Goal: Task Accomplishment & Management: Manage account settings

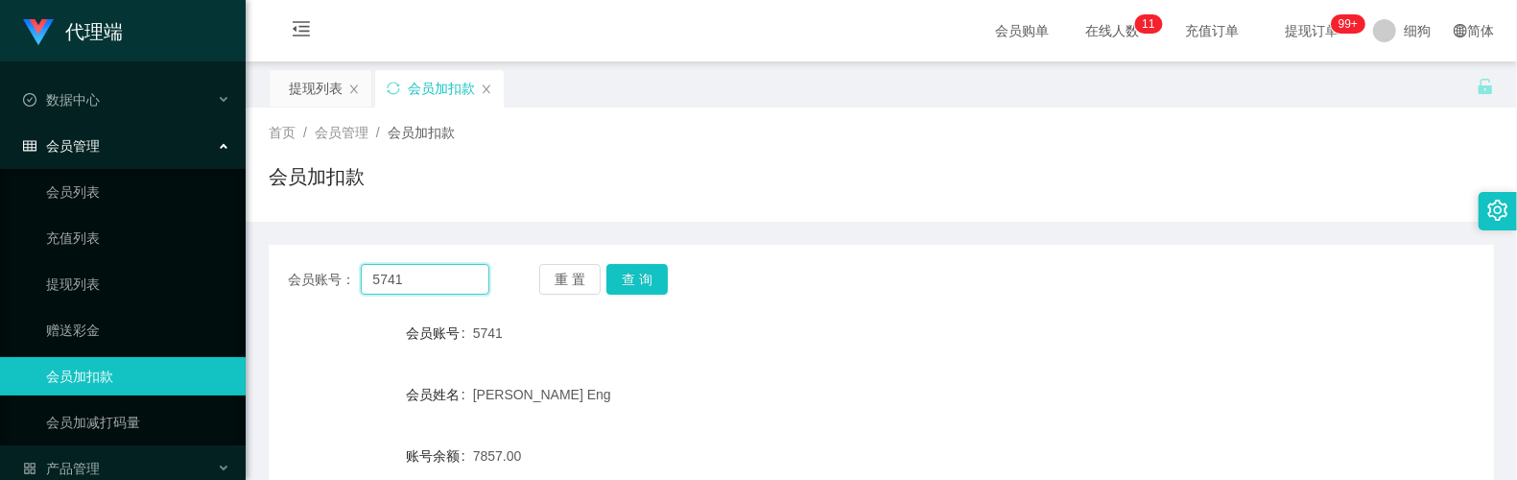
scroll to position [215, 0]
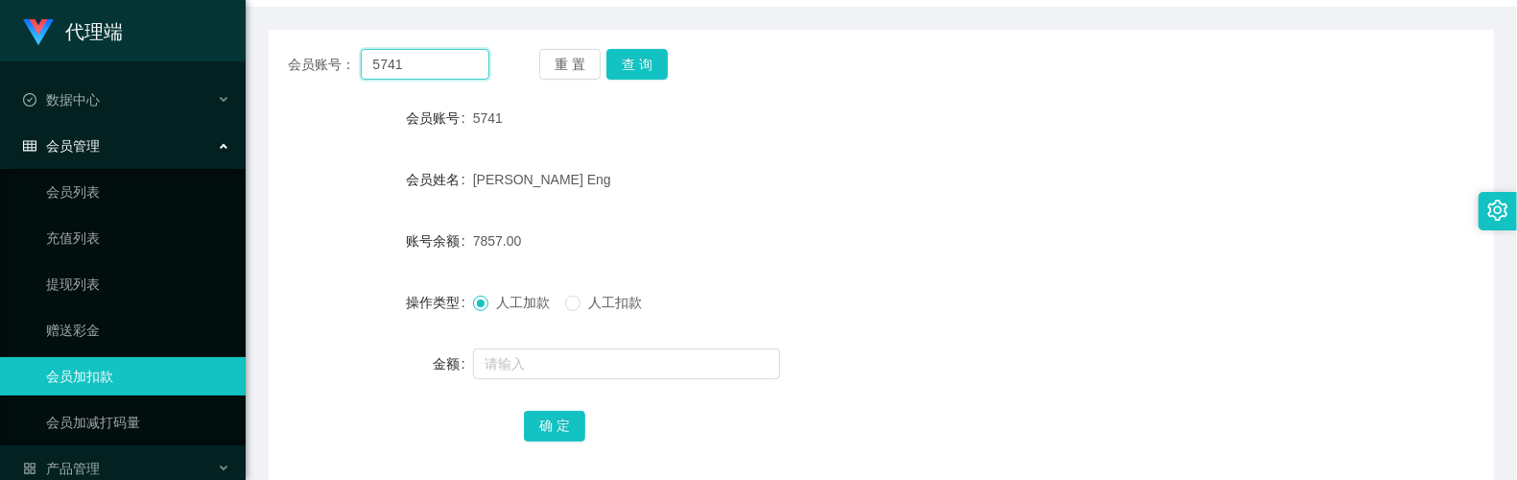
drag, startPoint x: 0, startPoint y: 0, endPoint x: 416, endPoint y: 25, distance: 416.3
click at [439, 63] on input "5741" at bounding box center [425, 64] width 128 height 31
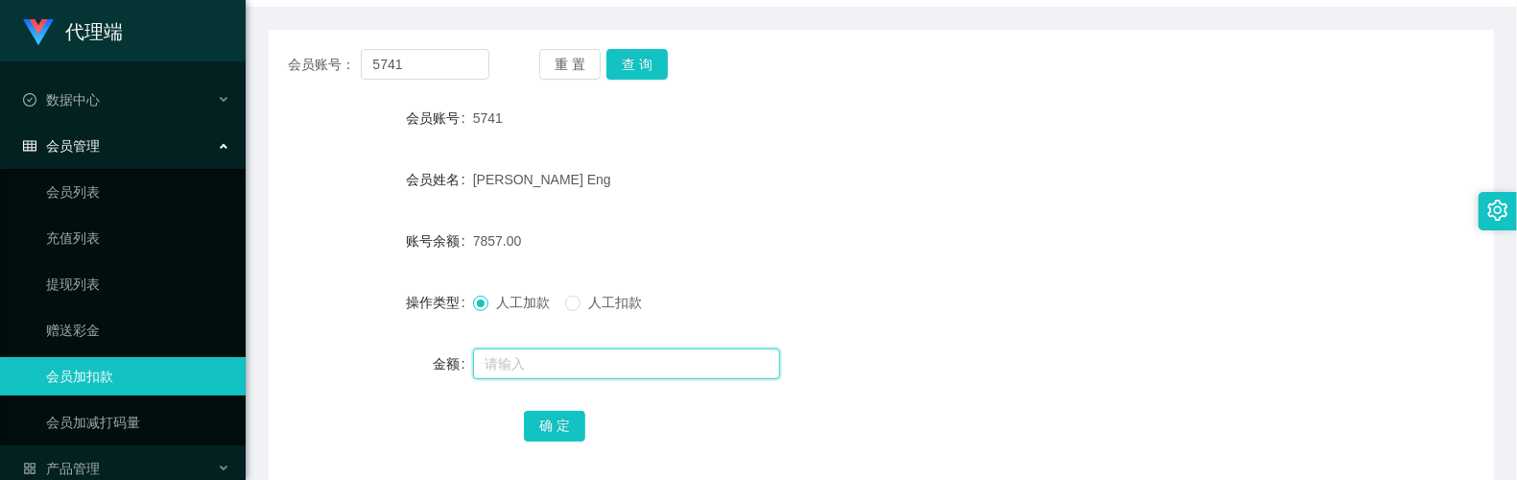
click at [549, 367] on input "text" at bounding box center [626, 363] width 307 height 31
type input "8"
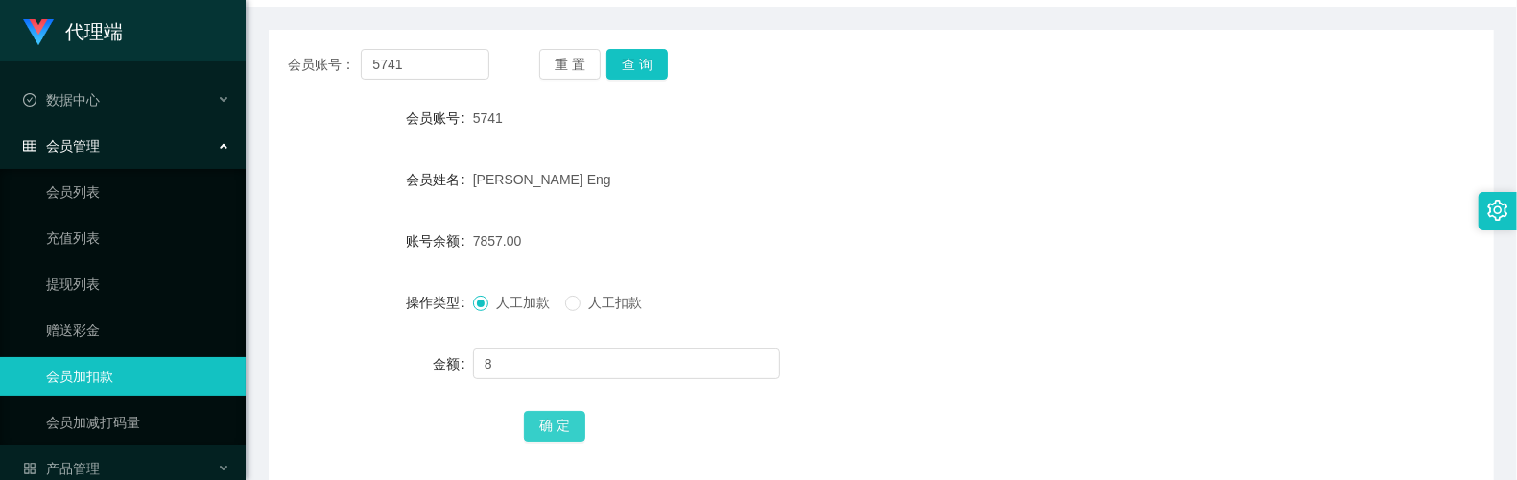
drag, startPoint x: 560, startPoint y: 424, endPoint x: 587, endPoint y: 401, distance: 35.4
click at [560, 424] on button "确 定" at bounding box center [554, 426] width 61 height 31
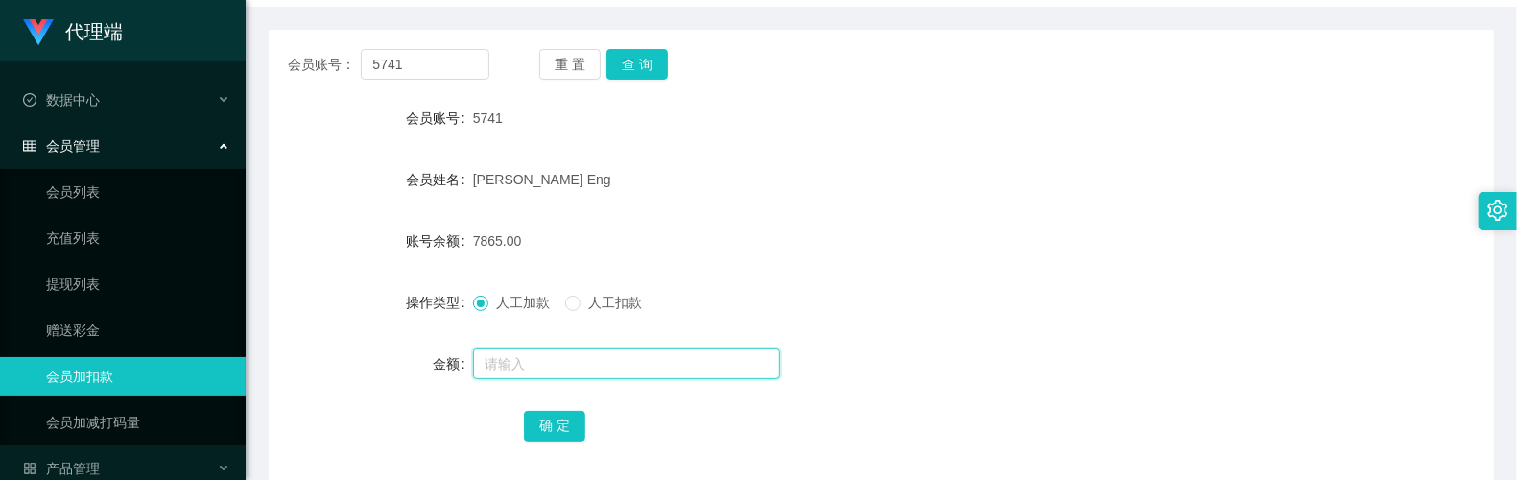
click at [546, 355] on input "text" at bounding box center [626, 363] width 307 height 31
type input "8"
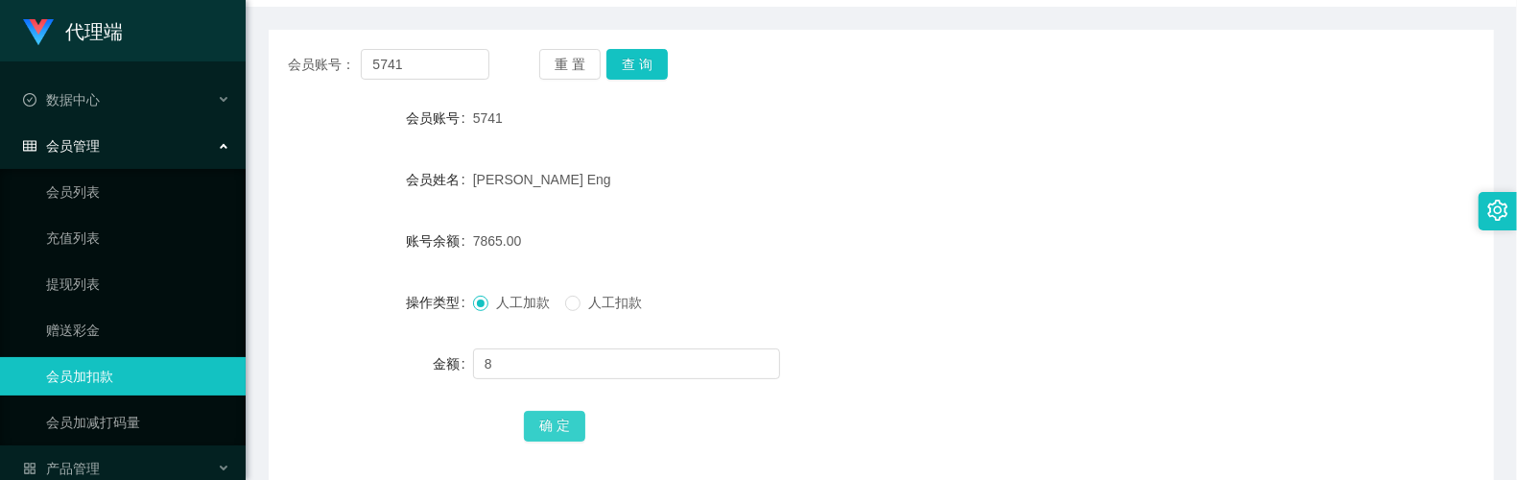
click at [535, 422] on button "确 定" at bounding box center [554, 426] width 61 height 31
click at [772, 169] on div "[PERSON_NAME] Eng" at bounding box center [830, 179] width 715 height 38
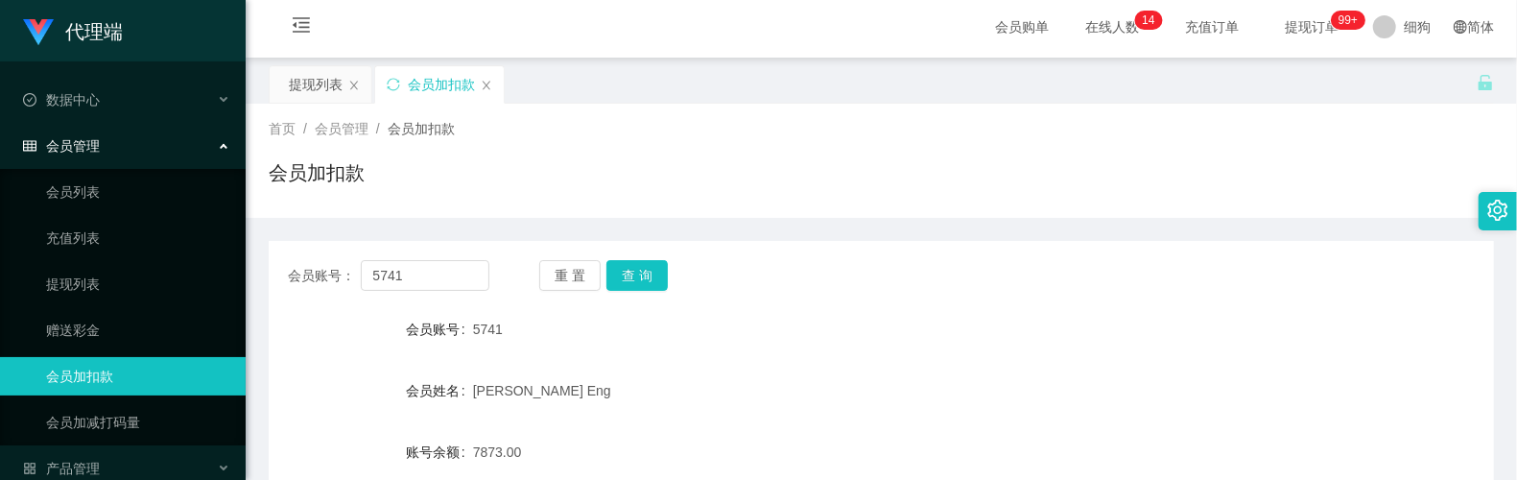
scroll to position [0, 0]
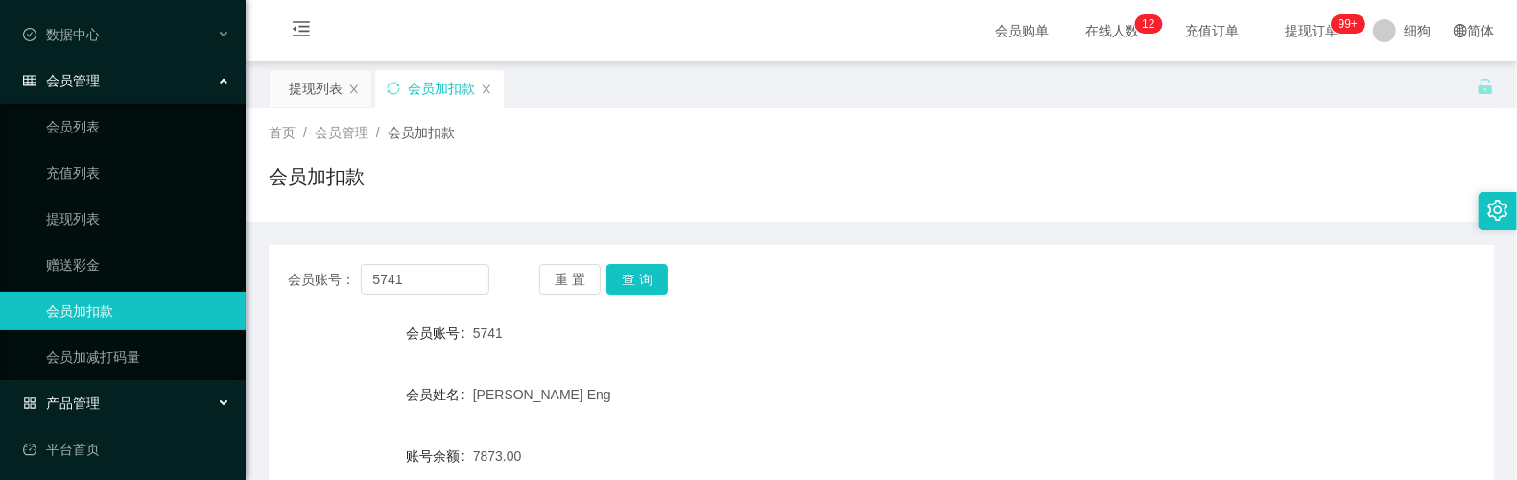
click at [112, 392] on div "产品管理" at bounding box center [123, 403] width 246 height 38
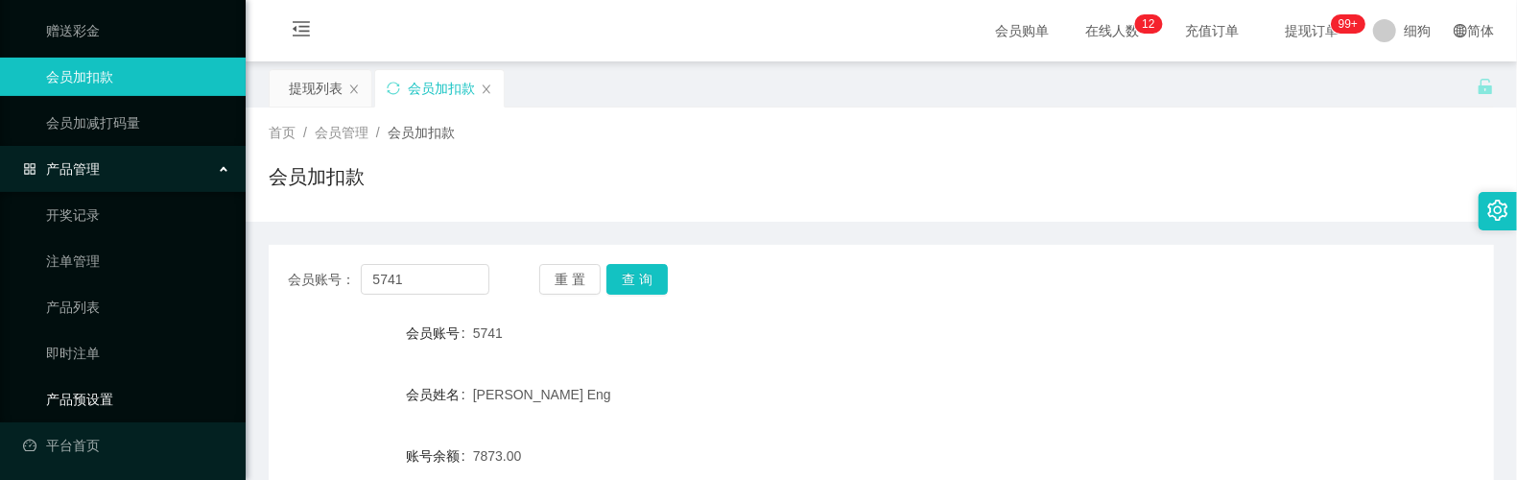
click at [125, 380] on link "产品预设置" at bounding box center [138, 399] width 184 height 38
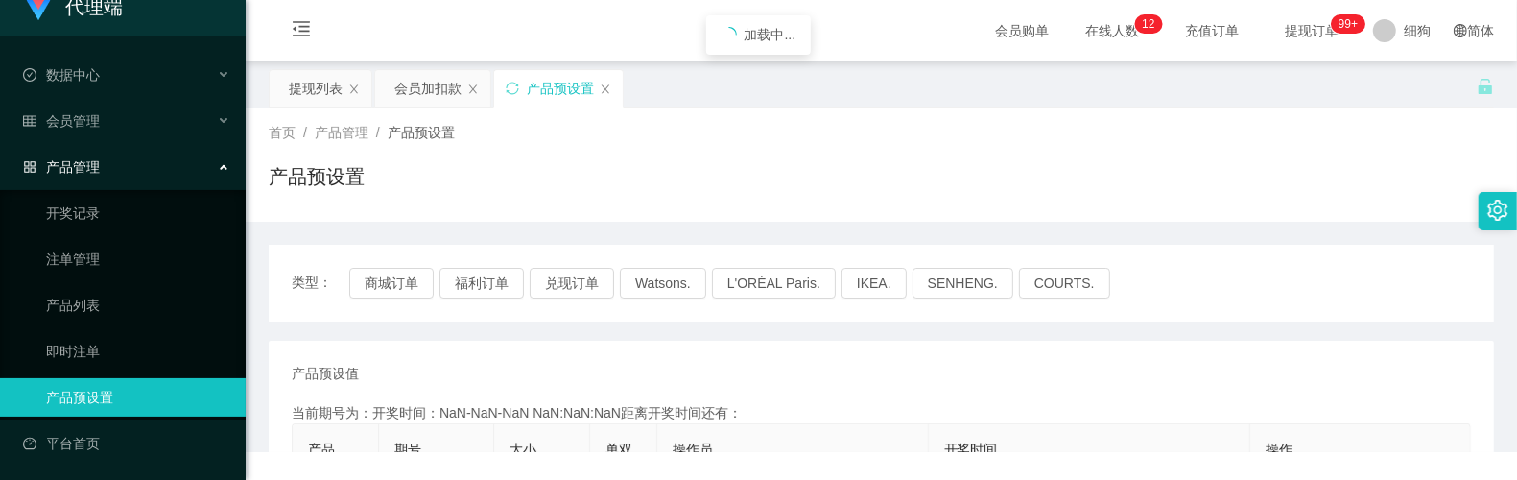
scroll to position [19, 0]
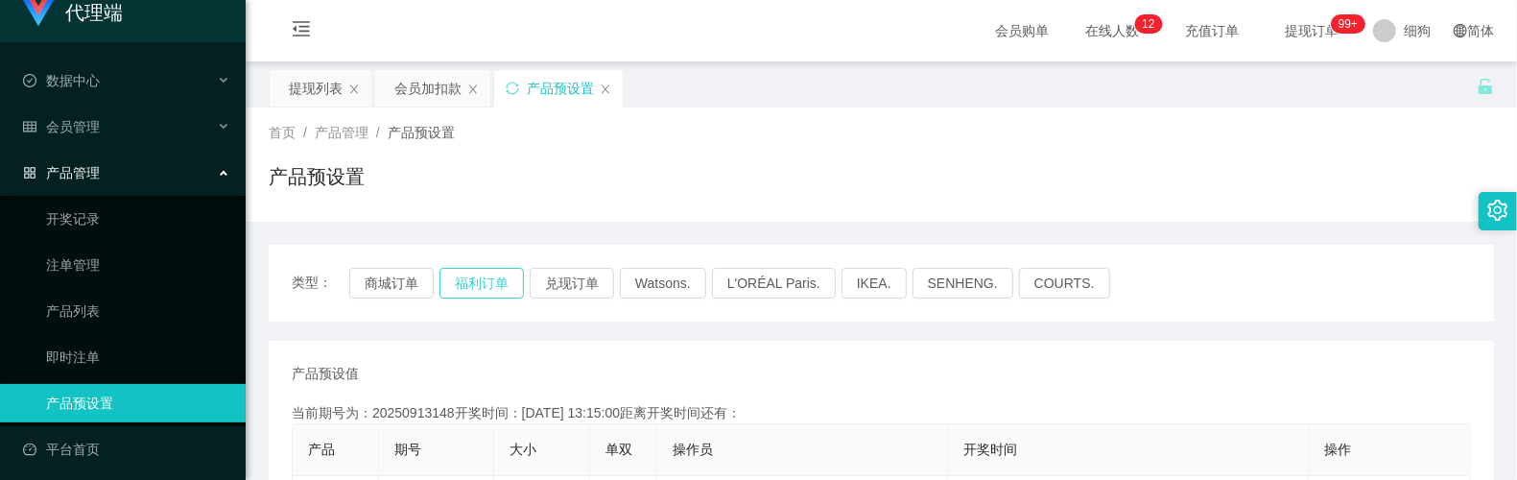
click at [495, 288] on button "福利订单" at bounding box center [482, 283] width 84 height 31
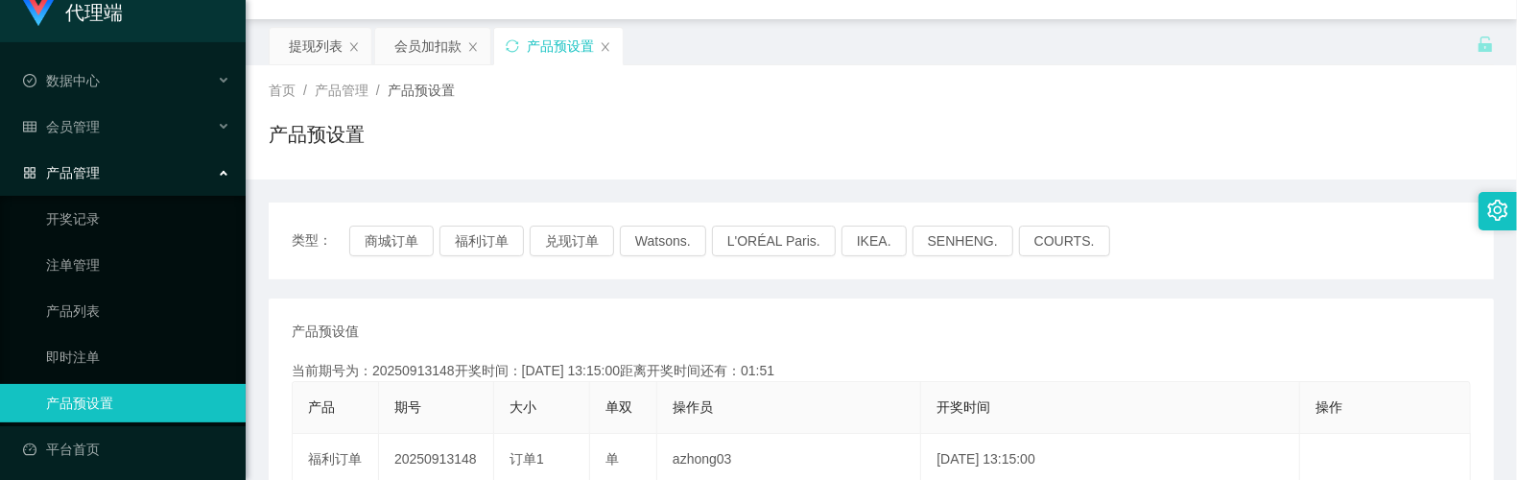
scroll to position [0, 0]
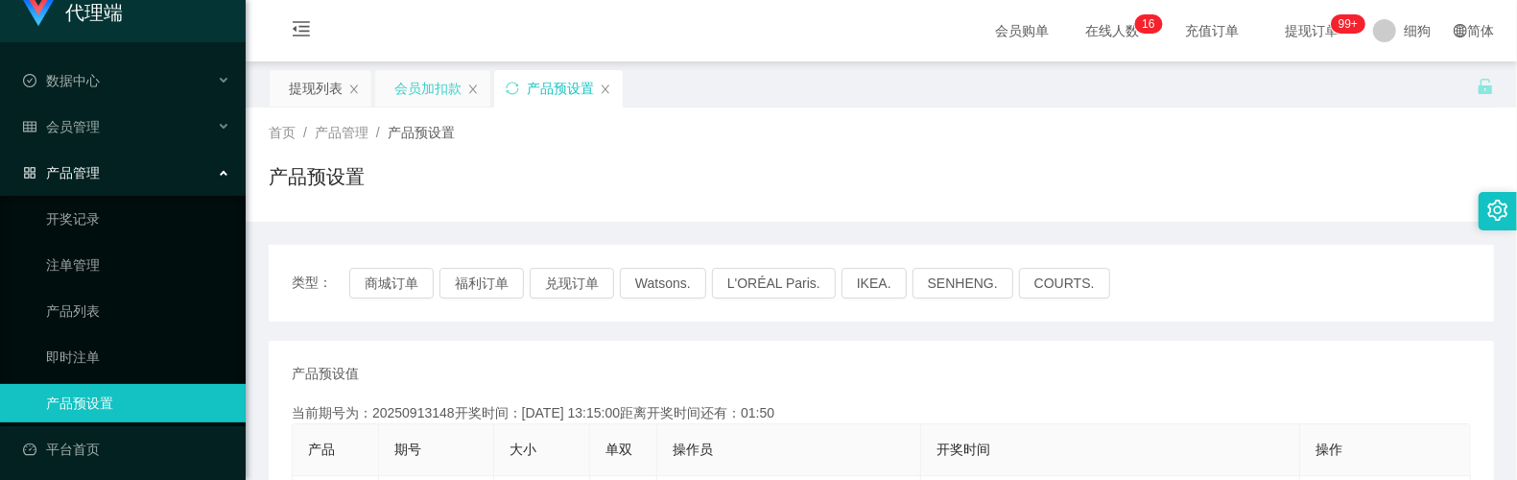
drag, startPoint x: 427, startPoint y: 96, endPoint x: 445, endPoint y: 105, distance: 20.2
click at [427, 96] on div "会员加扣款" at bounding box center [427, 88] width 67 height 36
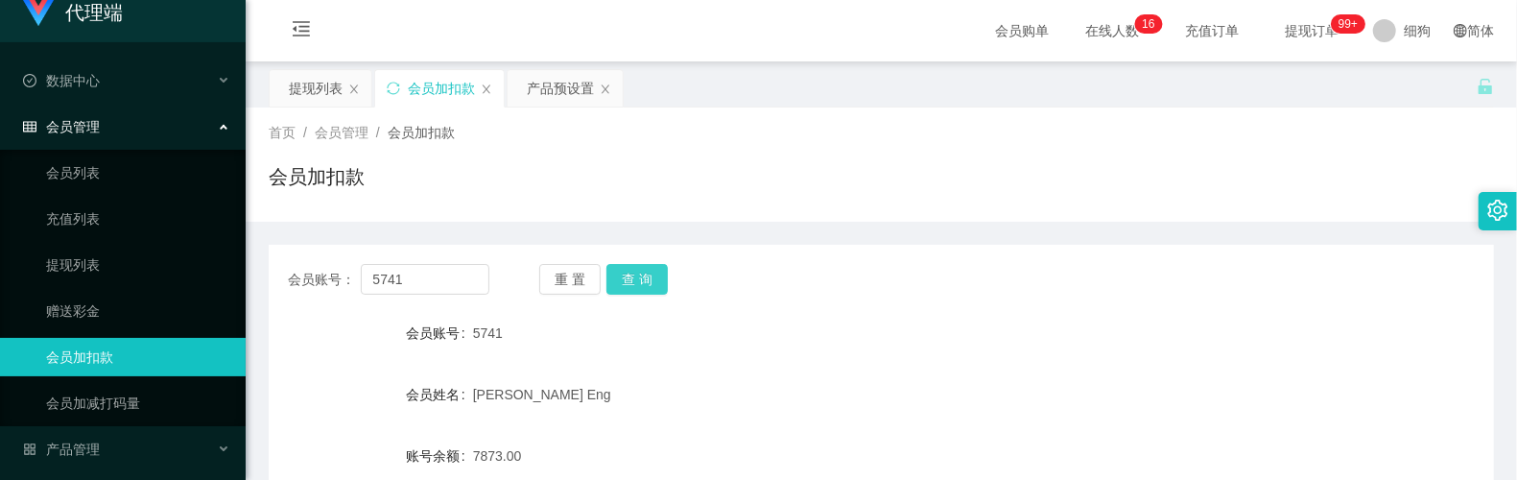
click at [631, 266] on button "查 询" at bounding box center [636, 279] width 61 height 31
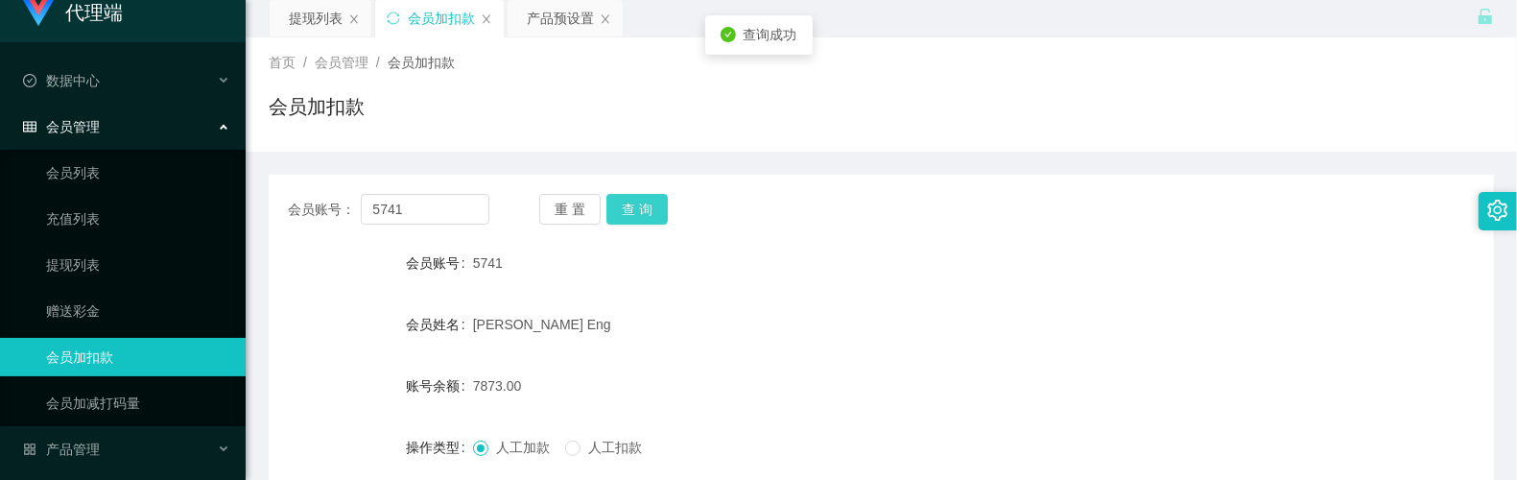
scroll to position [128, 0]
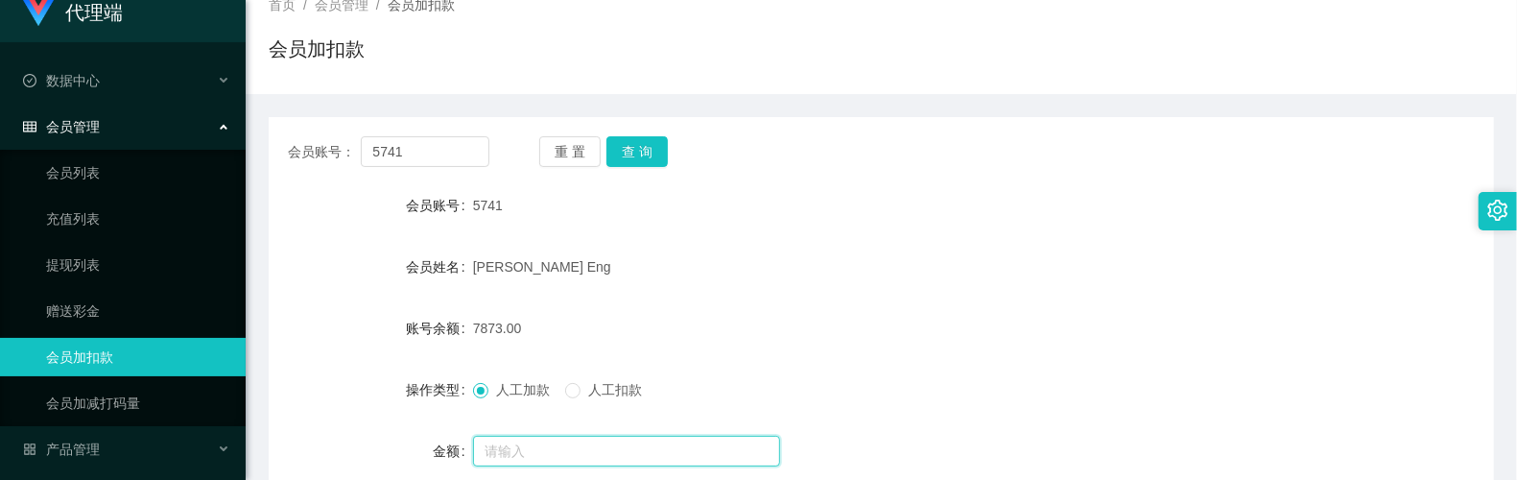
click at [526, 443] on input "text" at bounding box center [626, 451] width 307 height 31
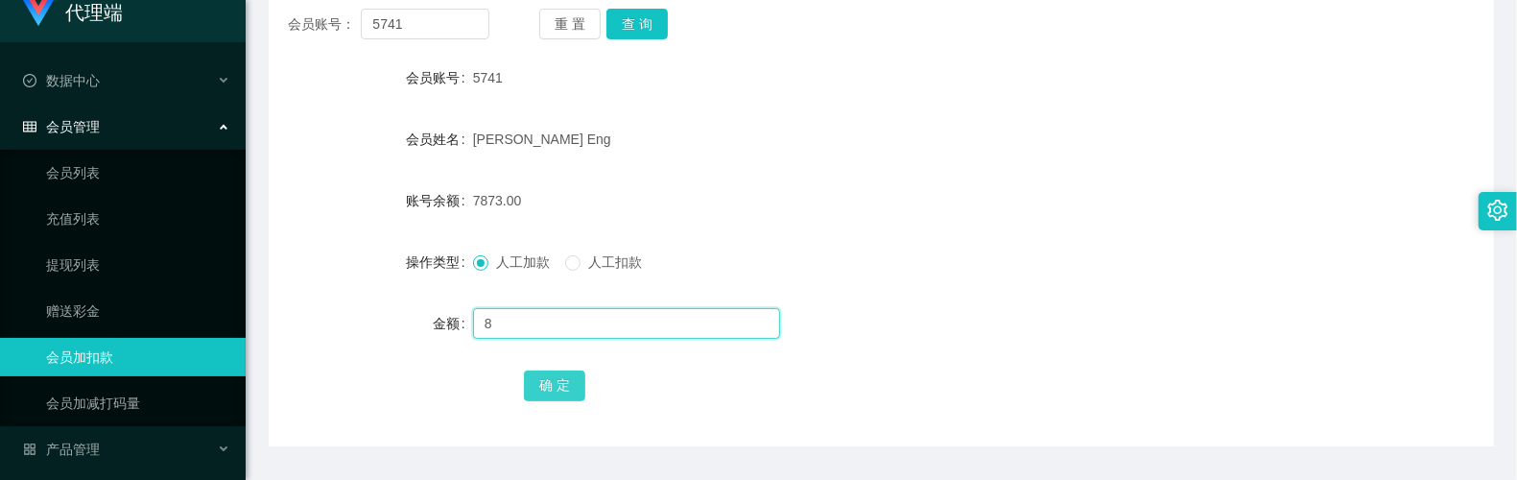
type input "8"
click at [535, 384] on button "确 定" at bounding box center [554, 385] width 61 height 31
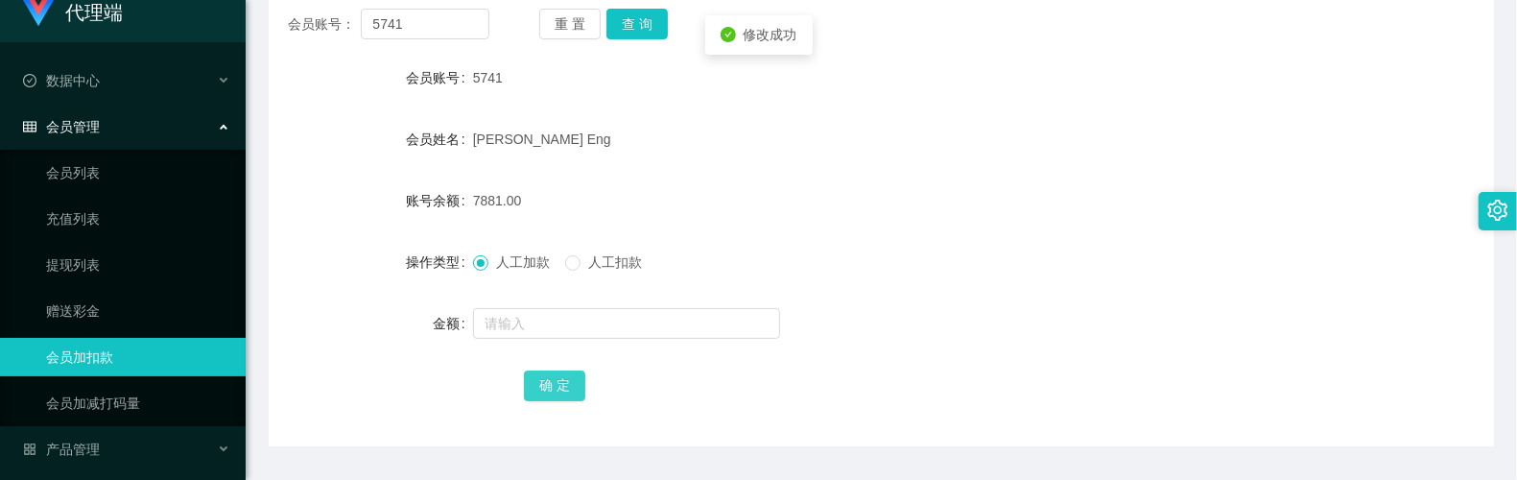
click at [524, 370] on button "确 定" at bounding box center [554, 385] width 61 height 31
click at [646, 25] on button "查 询" at bounding box center [636, 24] width 61 height 31
click at [434, 27] on input "5741" at bounding box center [425, 24] width 128 height 31
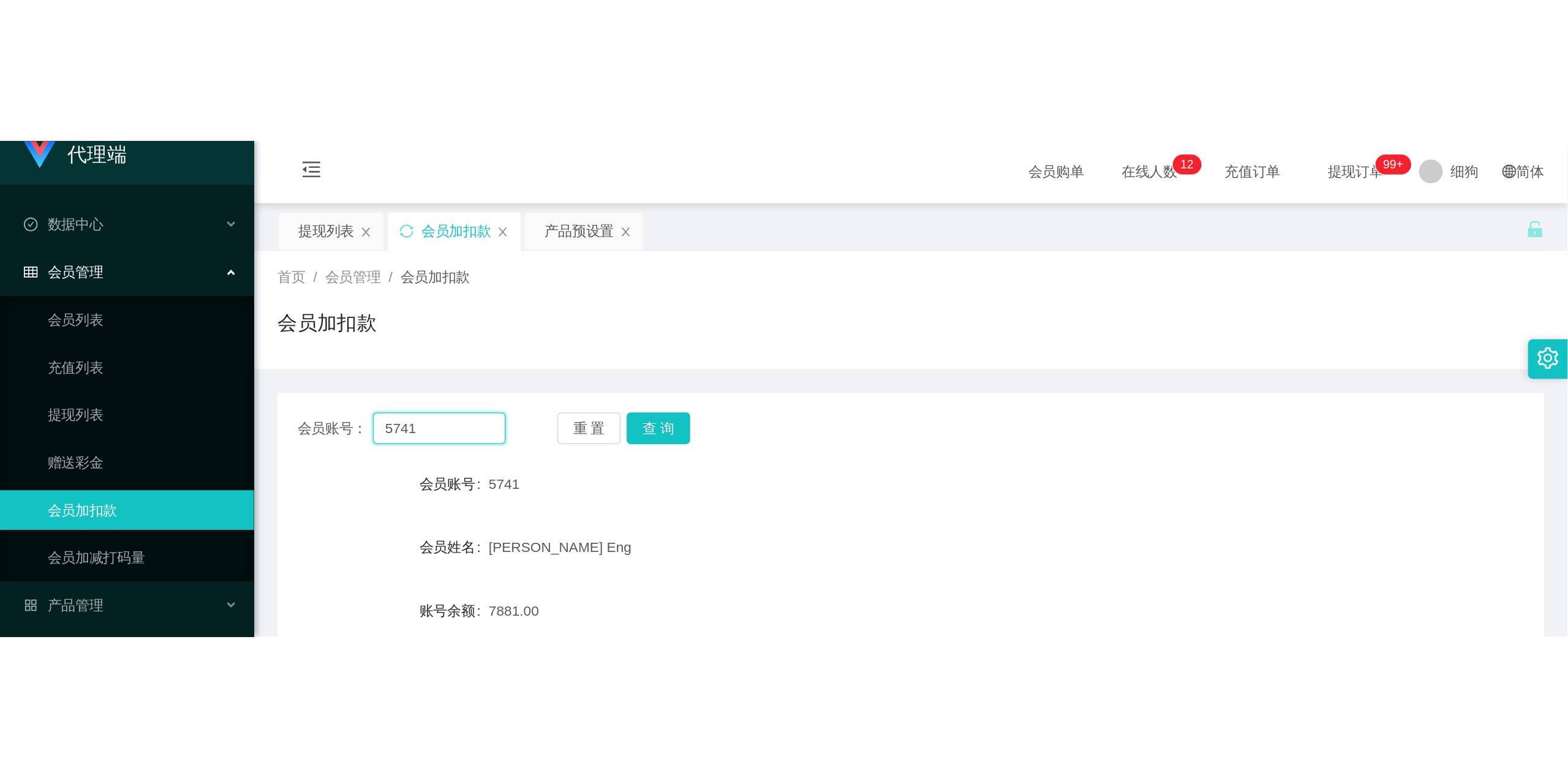
scroll to position [0, 0]
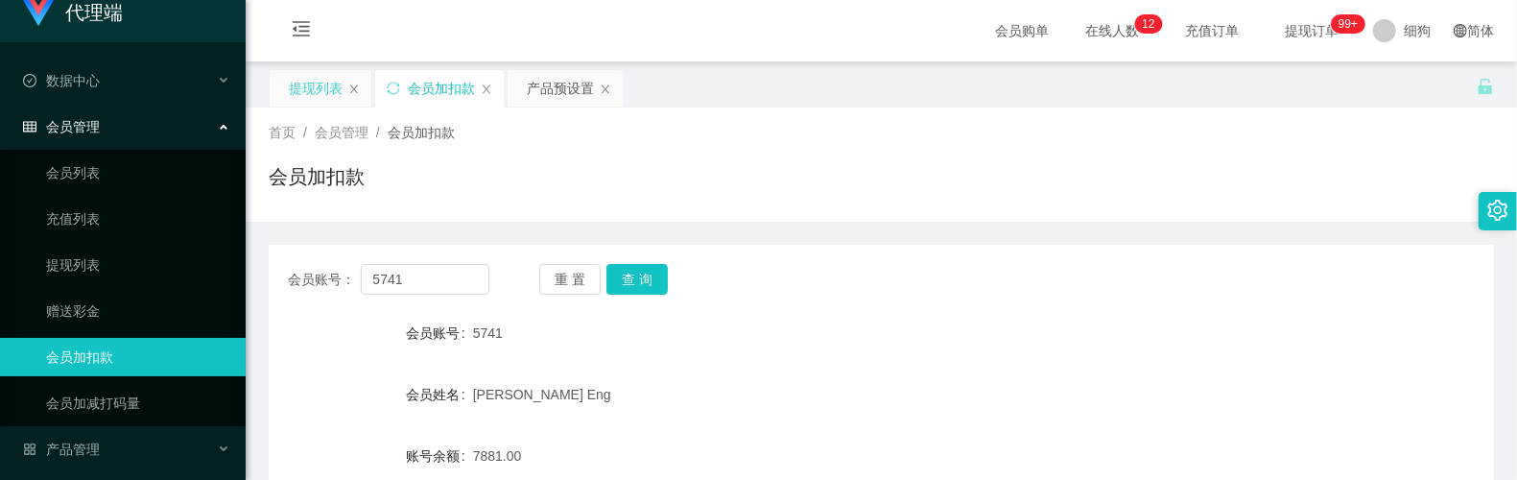
drag, startPoint x: 324, startPoint y: 84, endPoint x: 347, endPoint y: 90, distance: 23.7
click at [324, 84] on div "提现列表" at bounding box center [316, 88] width 54 height 36
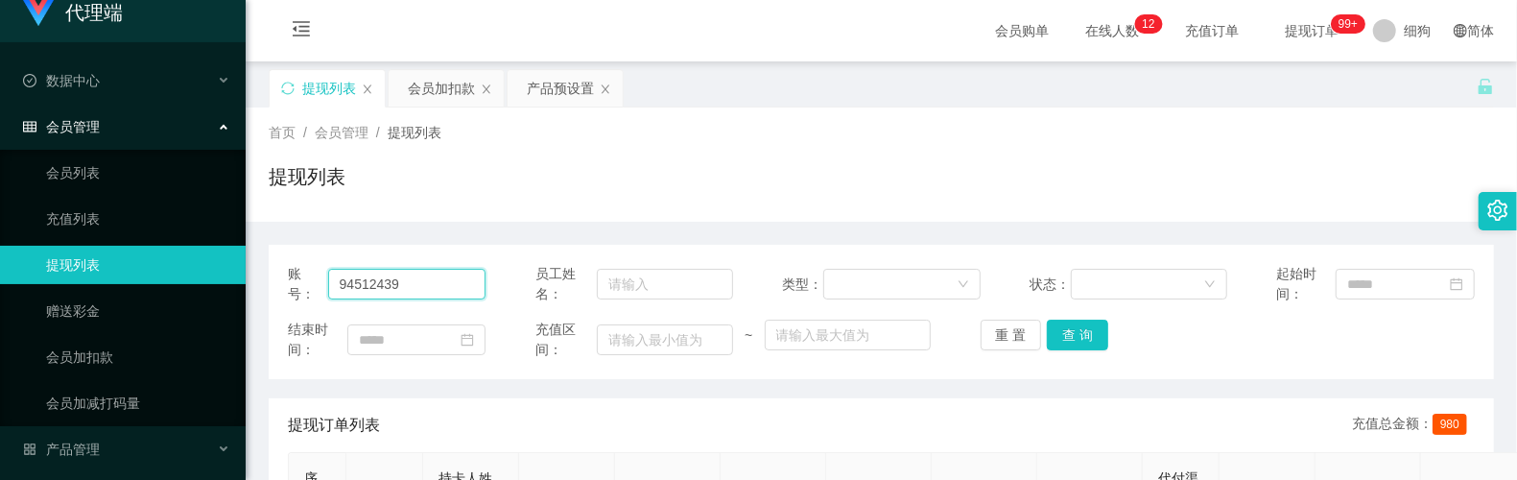
drag, startPoint x: 431, startPoint y: 286, endPoint x: 372, endPoint y: 284, distance: 58.6
drag, startPoint x: 1067, startPoint y: 334, endPoint x: 1094, endPoint y: 313, distance: 34.2
click at [1067, 334] on button "查 询" at bounding box center [1077, 335] width 61 height 31
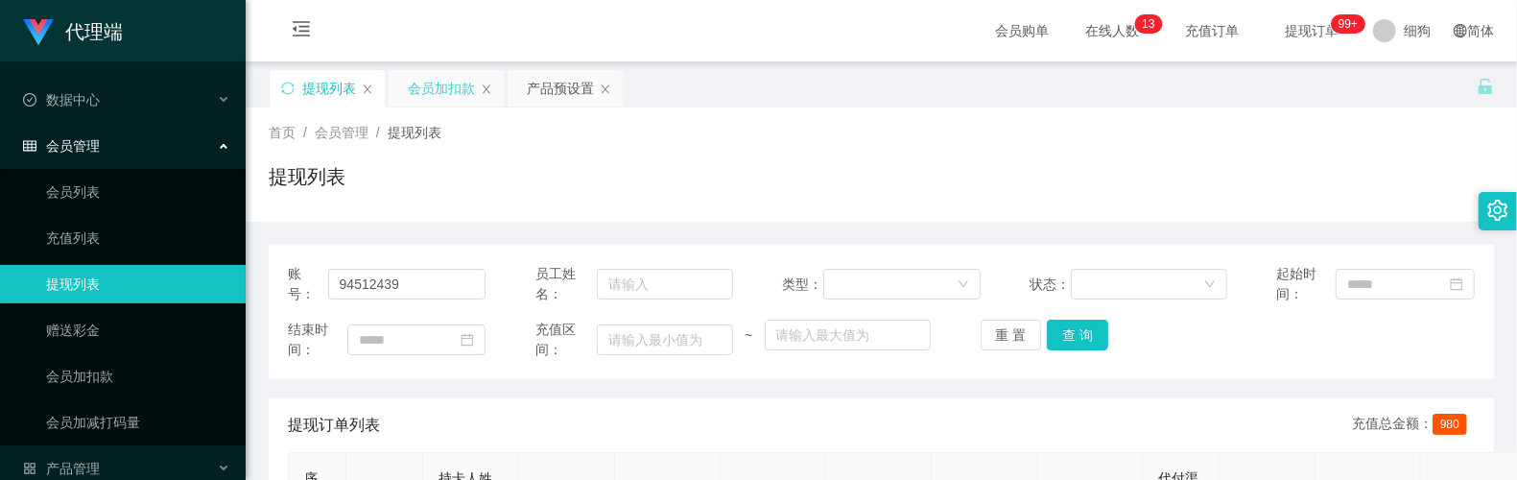
click at [430, 100] on div "会员加扣款" at bounding box center [441, 88] width 67 height 36
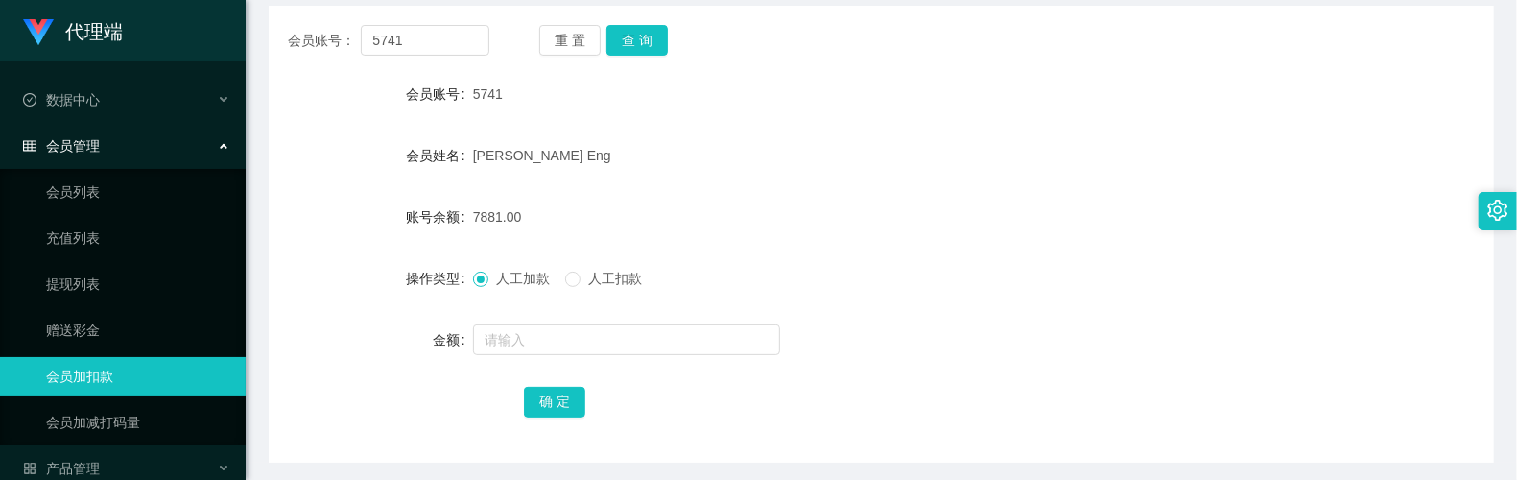
scroll to position [255, 0]
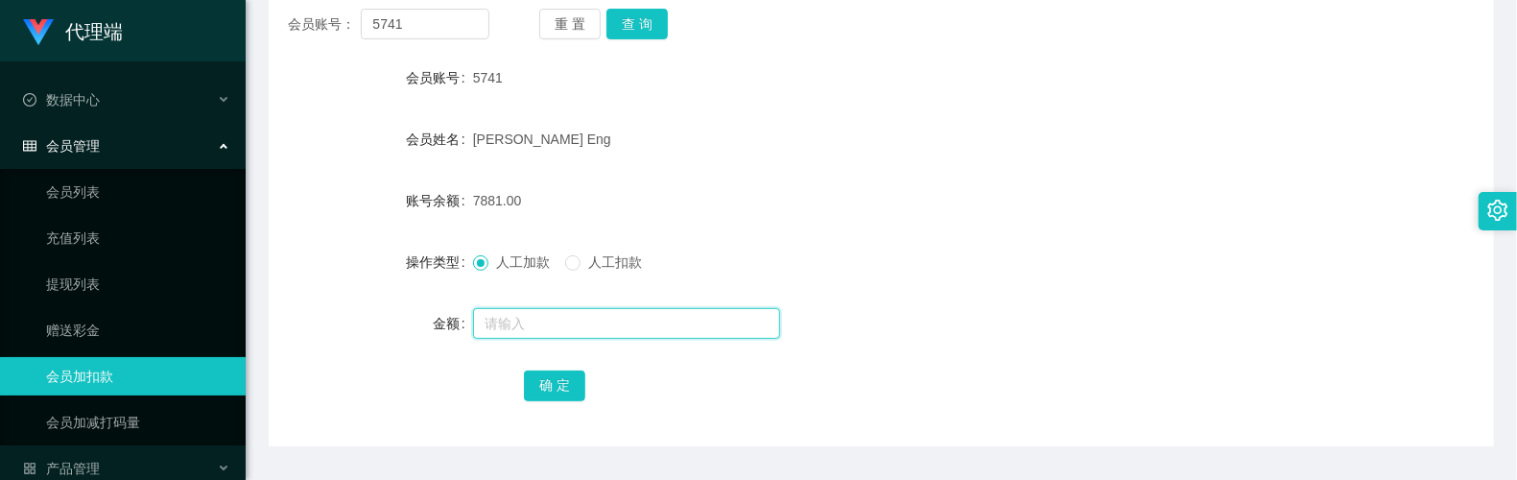
click at [535, 335] on input "text" at bounding box center [626, 323] width 307 height 31
type input "8"
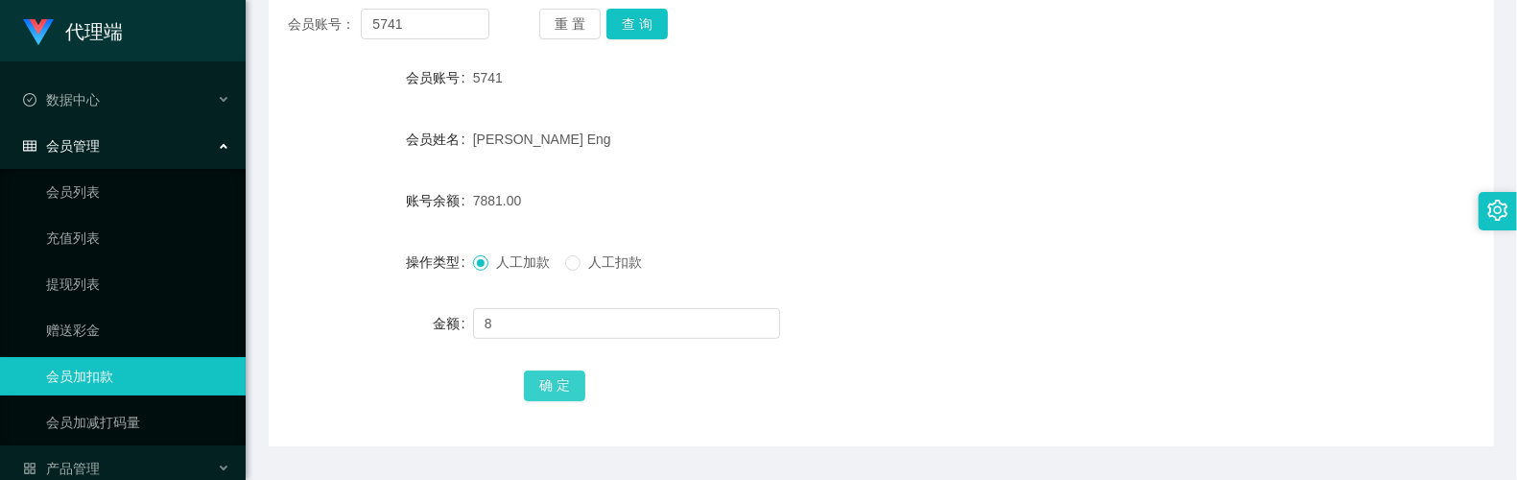
drag, startPoint x: 553, startPoint y: 378, endPoint x: 565, endPoint y: 351, distance: 29.6
click at [553, 378] on button "确 定" at bounding box center [554, 385] width 61 height 31
drag, startPoint x: 772, startPoint y: 242, endPoint x: 419, endPoint y: 24, distance: 414.1
click at [772, 240] on form "会员账号 5741 会员姓名 [PERSON_NAME] Eng 账号余额 7889.00 操作类型 人工加款 人工扣款 金额 确 定" at bounding box center [881, 231] width 1225 height 345
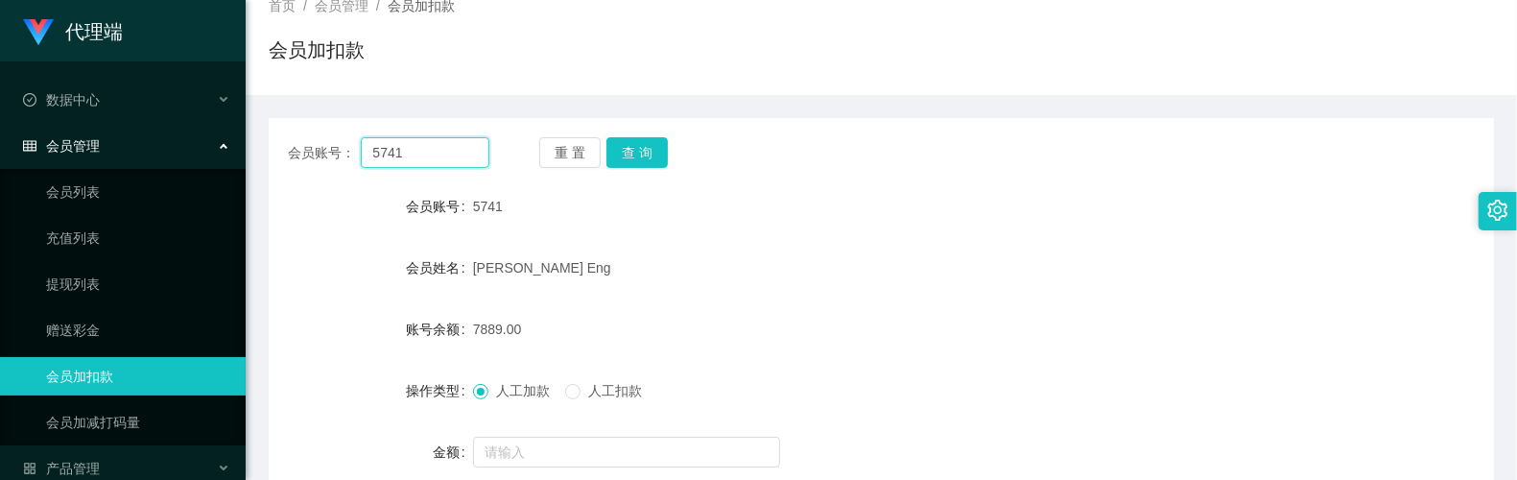
drag, startPoint x: 332, startPoint y: 12, endPoint x: 253, endPoint y: 5, distance: 79.1
click at [235, 1] on section "代理端 数据中心 会员管理 会员列表 充值列表 提现列表 赠送彩金 会员加扣款 会员加减打码量 产品管理 开奖记录 注单管理 产品列表 即时注单 产品预设置 …" at bounding box center [758, 268] width 1517 height 791
paste input "89154670"
type input "89154670"
click at [630, 158] on button "查 询" at bounding box center [636, 152] width 61 height 31
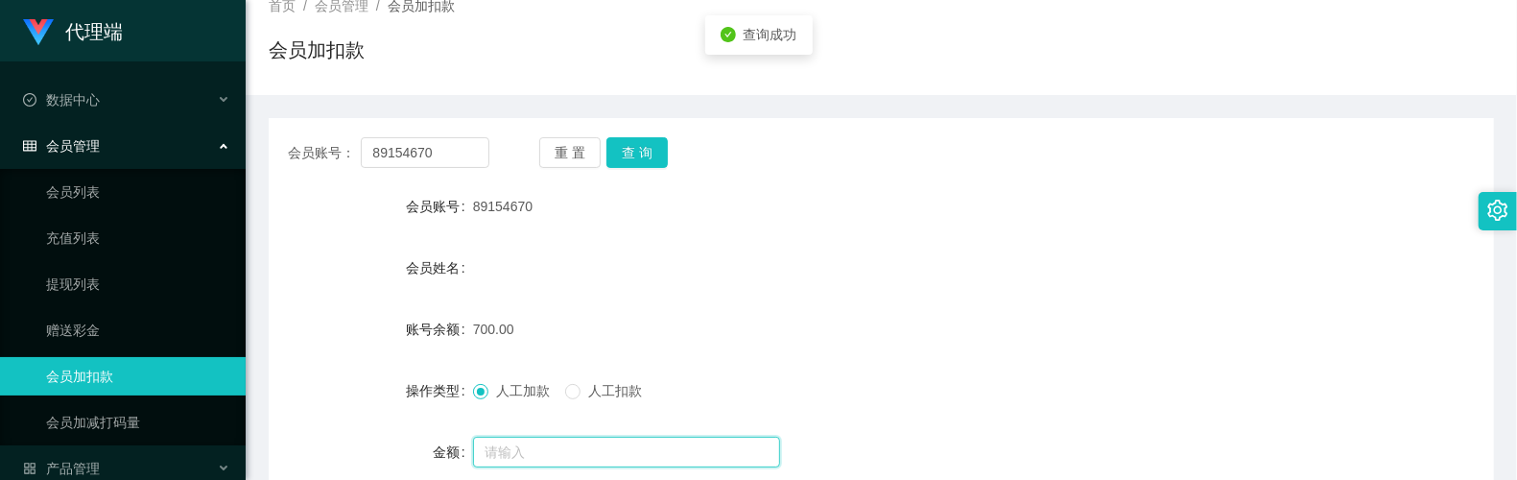
click at [573, 443] on input "text" at bounding box center [626, 452] width 307 height 31
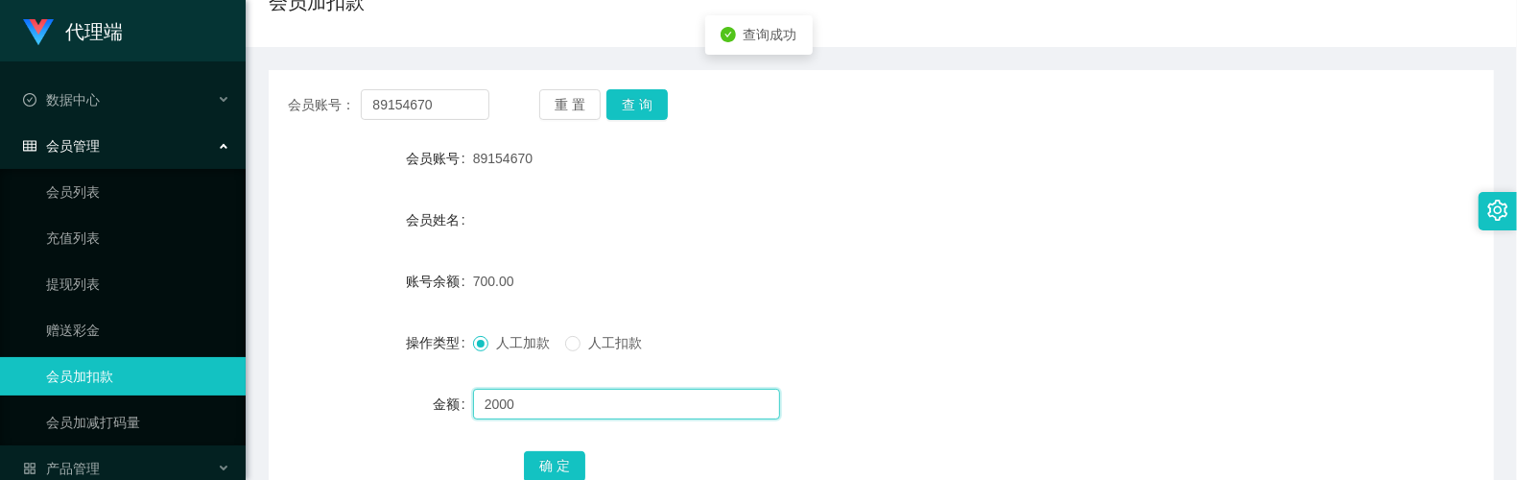
scroll to position [254, 0]
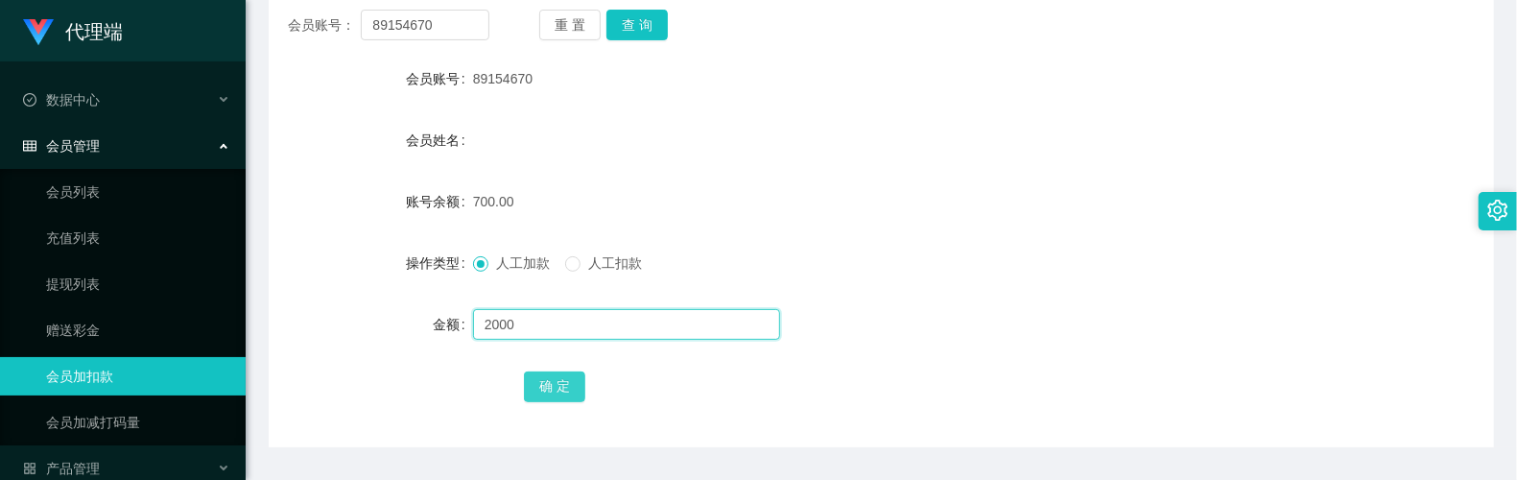
type input "2000"
click at [547, 393] on button "确 定" at bounding box center [554, 386] width 61 height 31
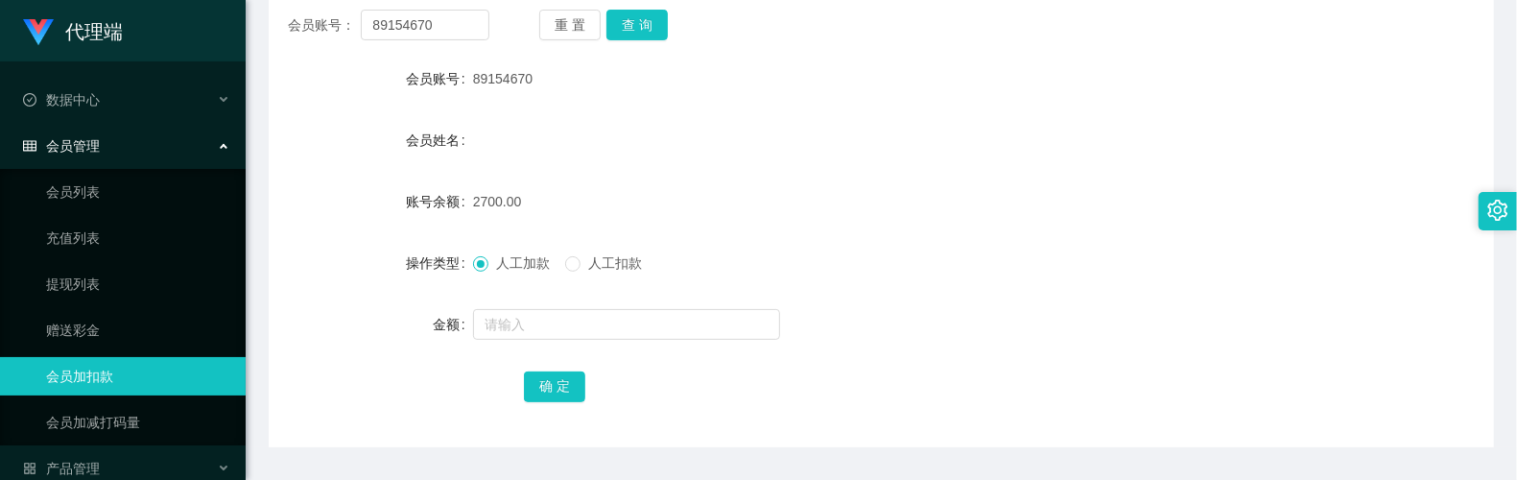
click at [887, 248] on div "人工加款 人工扣款" at bounding box center [830, 263] width 715 height 38
drag, startPoint x: 835, startPoint y: 211, endPoint x: 746, endPoint y: 154, distance: 106.2
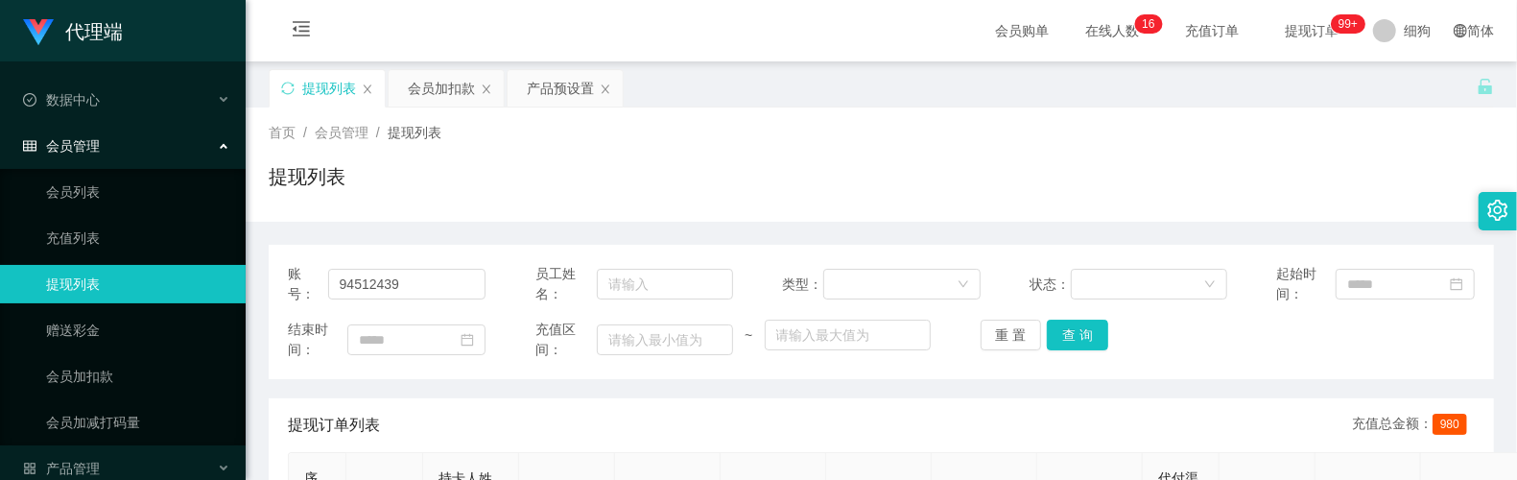
click at [534, 192] on div "提现列表" at bounding box center [881, 184] width 1225 height 44
click at [426, 82] on div "会员加扣款" at bounding box center [441, 88] width 67 height 36
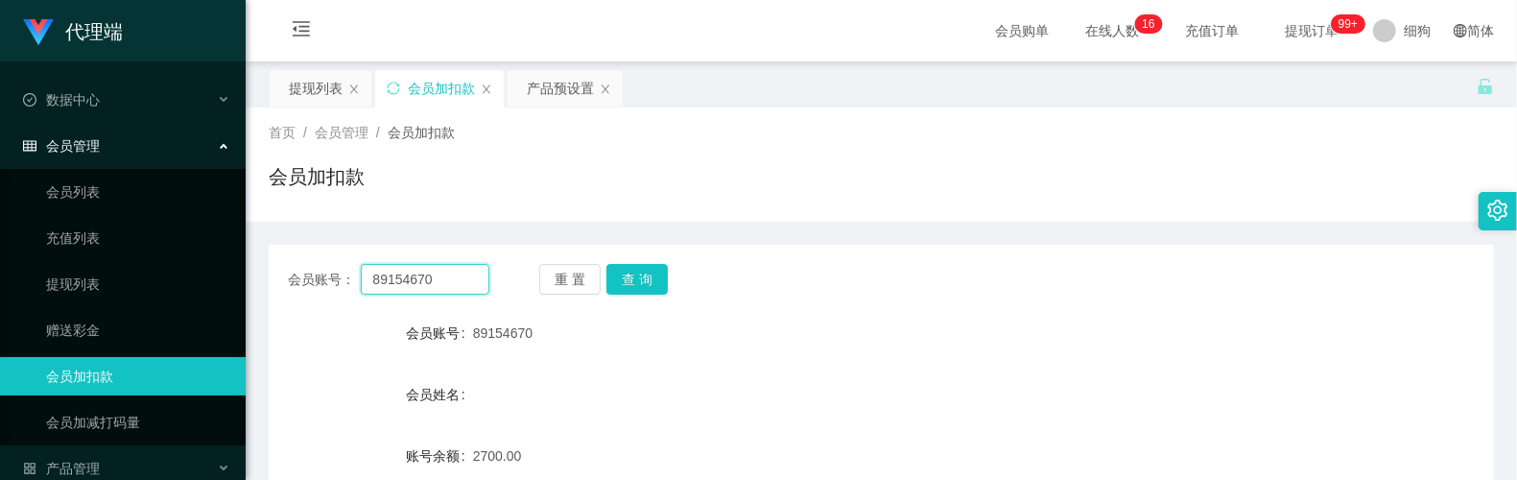
drag, startPoint x: 468, startPoint y: 285, endPoint x: 309, endPoint y: 274, distance: 159.6
click at [309, 274] on div "会员账号： 89154670" at bounding box center [389, 279] width 202 height 31
type input "5741"
click at [618, 278] on button "查 询" at bounding box center [636, 279] width 61 height 31
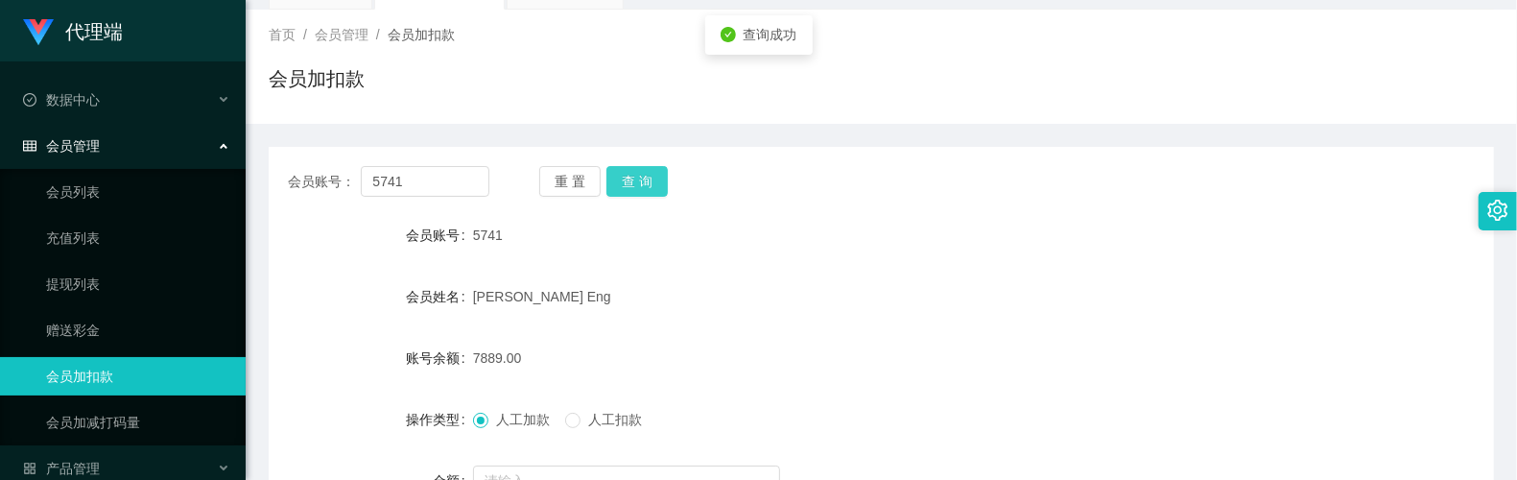
scroll to position [128, 0]
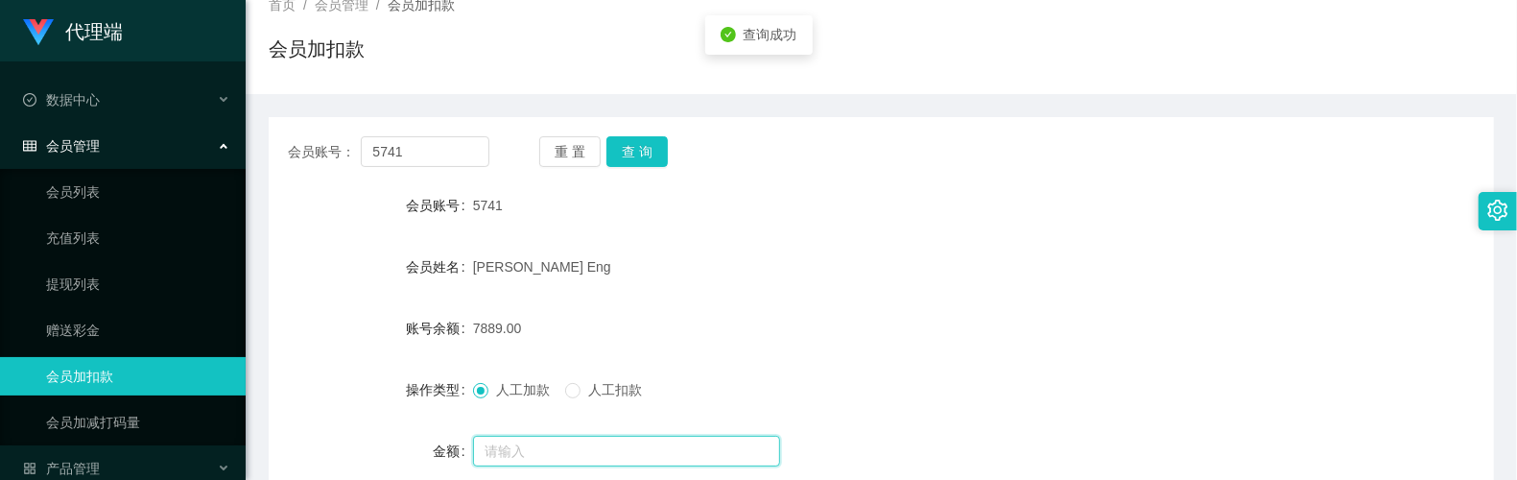
click at [566, 447] on input "text" at bounding box center [626, 451] width 307 height 31
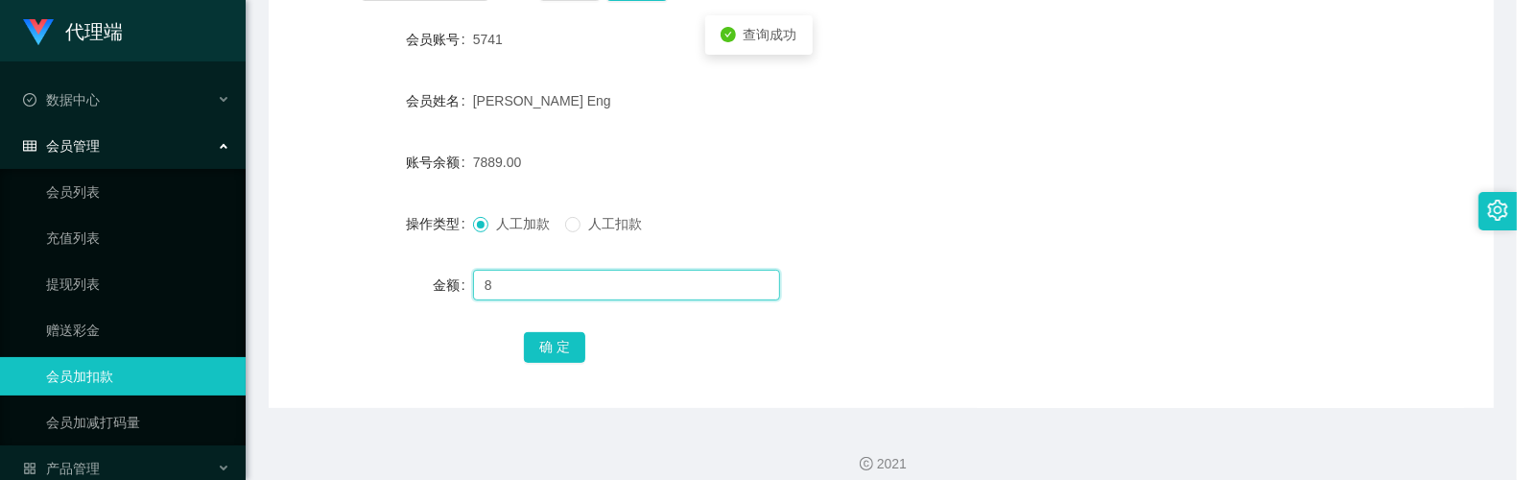
scroll to position [311, 0]
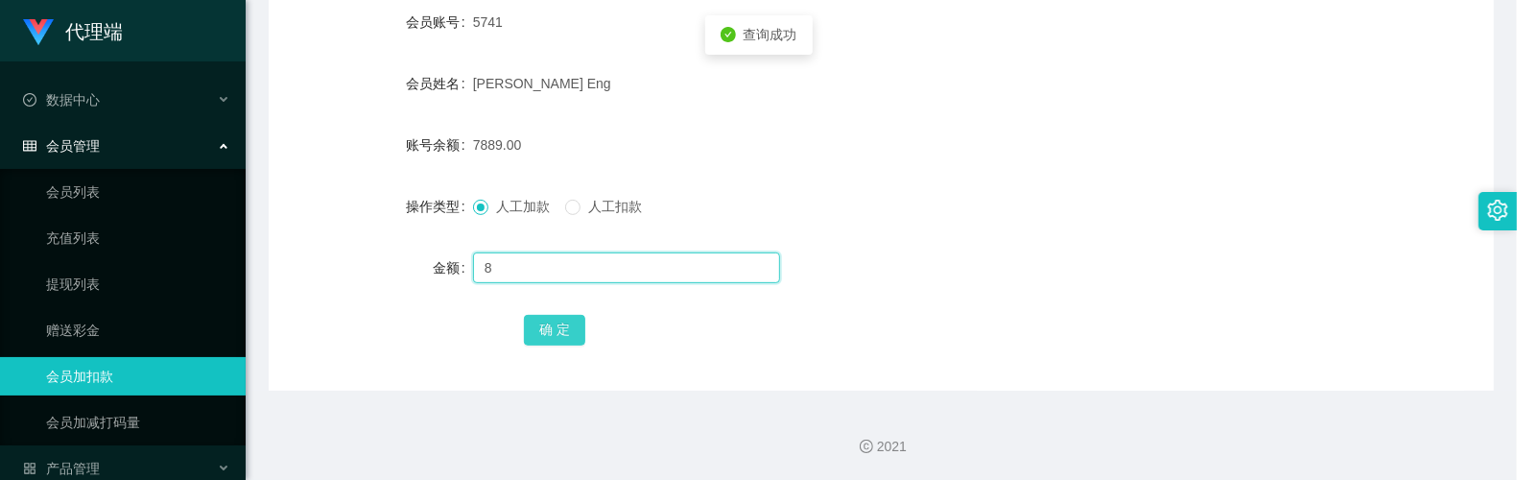
type input "8"
click at [564, 334] on button "确 定" at bounding box center [554, 330] width 61 height 31
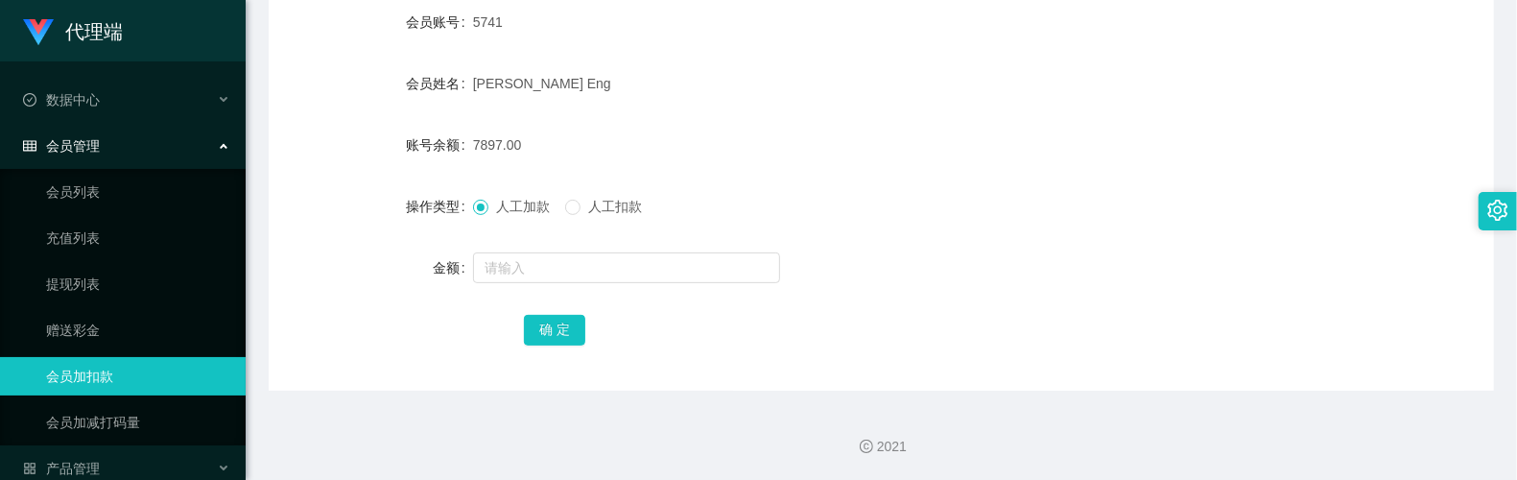
click at [841, 170] on form "会员账号 5741 会员姓名 [PERSON_NAME] Eng 账号余额 7897.00 操作类型 人工加款 人工扣款 金额 确 定" at bounding box center [881, 175] width 1225 height 345
click at [538, 271] on input "text" at bounding box center [626, 267] width 307 height 31
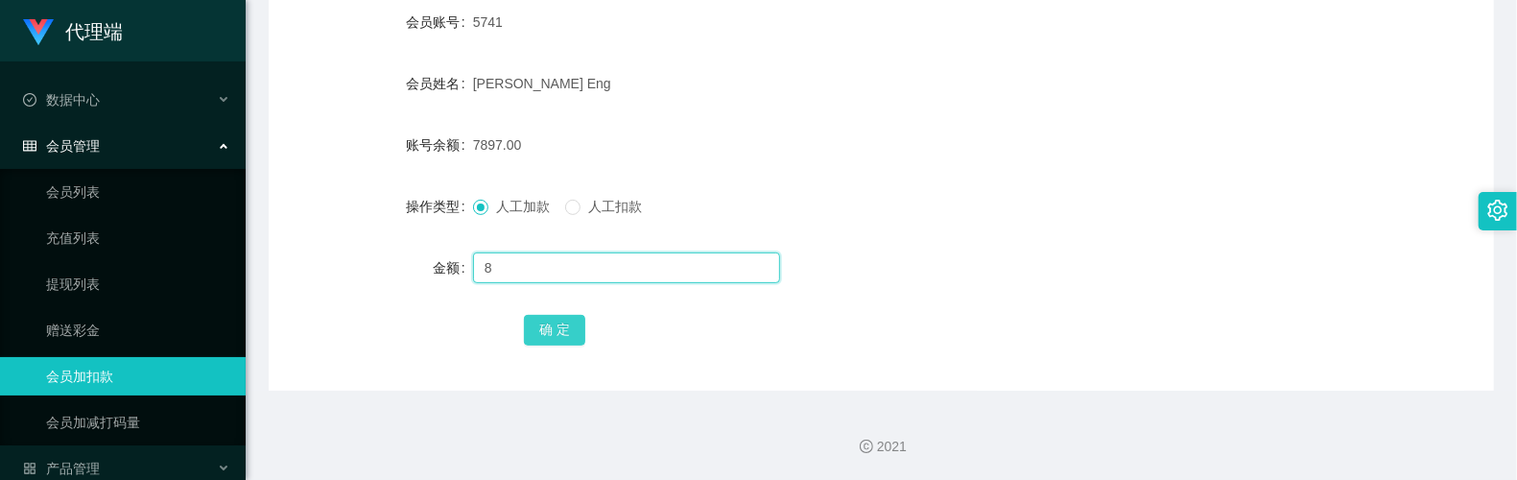
type input "8"
click at [543, 324] on button "确 定" at bounding box center [554, 330] width 61 height 31
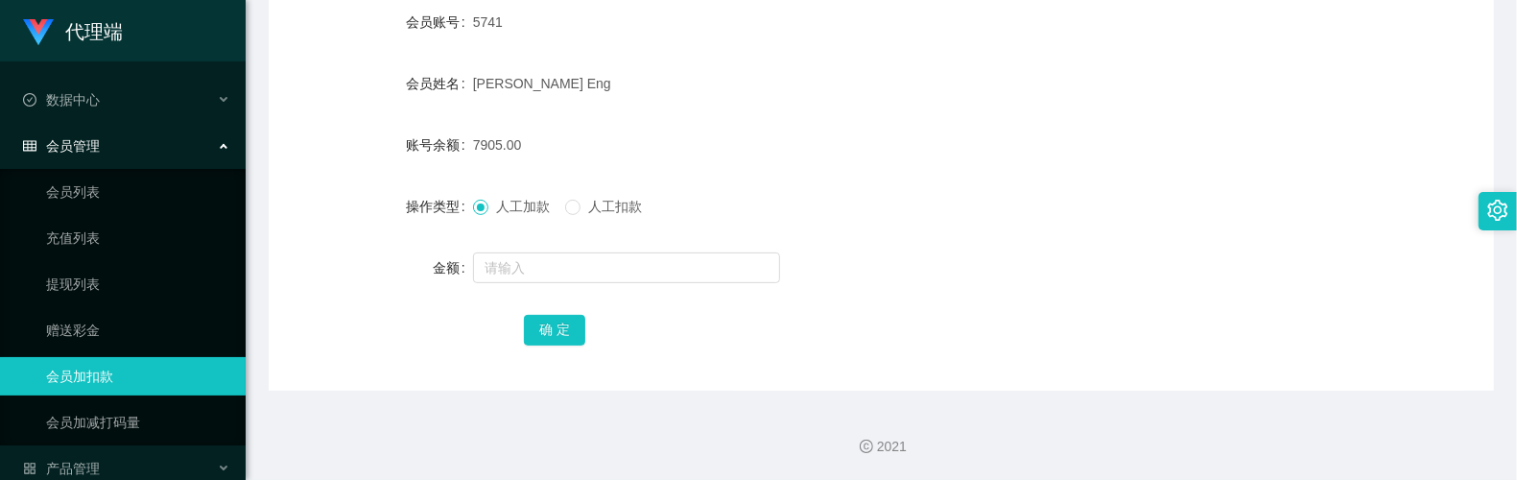
drag, startPoint x: 347, startPoint y: 136, endPoint x: 277, endPoint y: 56, distance: 106.8
click at [347, 136] on div "账号余额" at bounding box center [371, 145] width 204 height 38
click at [871, 320] on div "确 定" at bounding box center [881, 329] width 715 height 38
drag, startPoint x: 979, startPoint y: 230, endPoint x: 1015, endPoint y: 198, distance: 48.9
click at [980, 230] on form "会员账号 5741 会员姓名 [PERSON_NAME] Eng 账号余额 7905.00 操作类型 人工加款 人工扣款 金额 确 定" at bounding box center [881, 175] width 1225 height 345
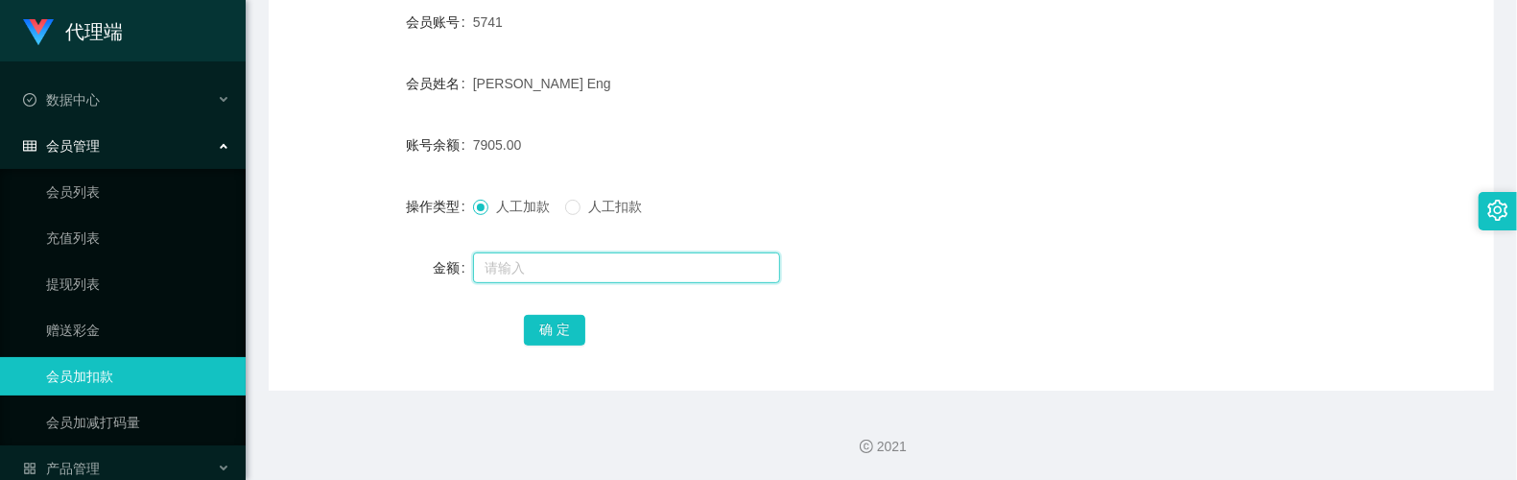
click at [537, 270] on input "text" at bounding box center [626, 267] width 307 height 31
type input "8"
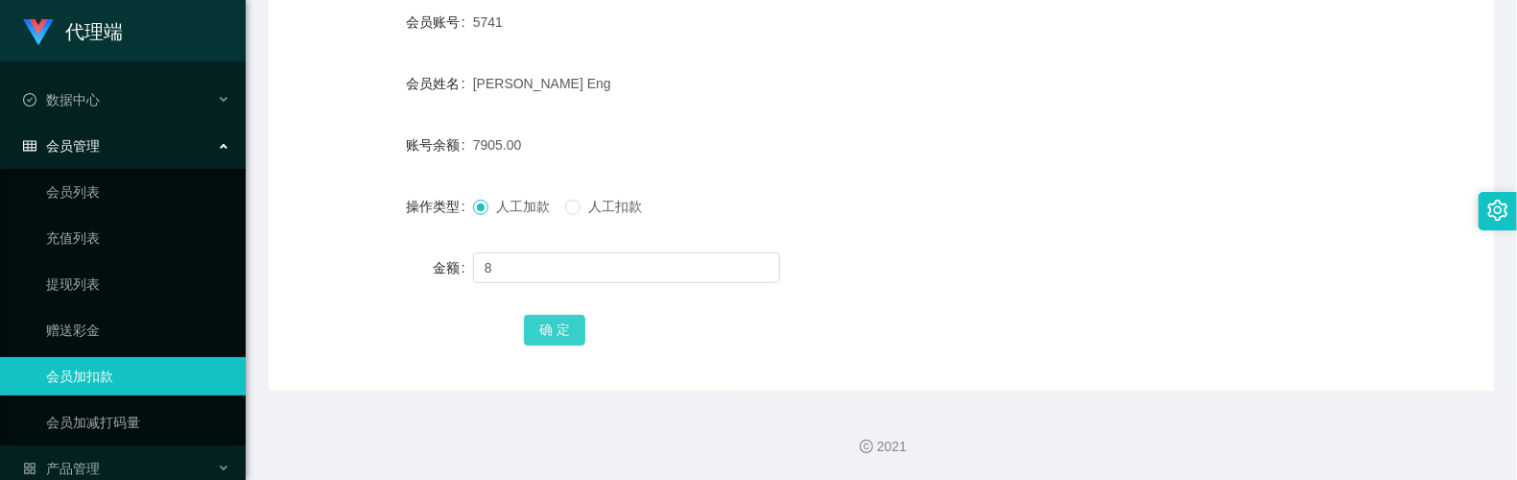
click at [569, 327] on button "确 定" at bounding box center [554, 330] width 61 height 31
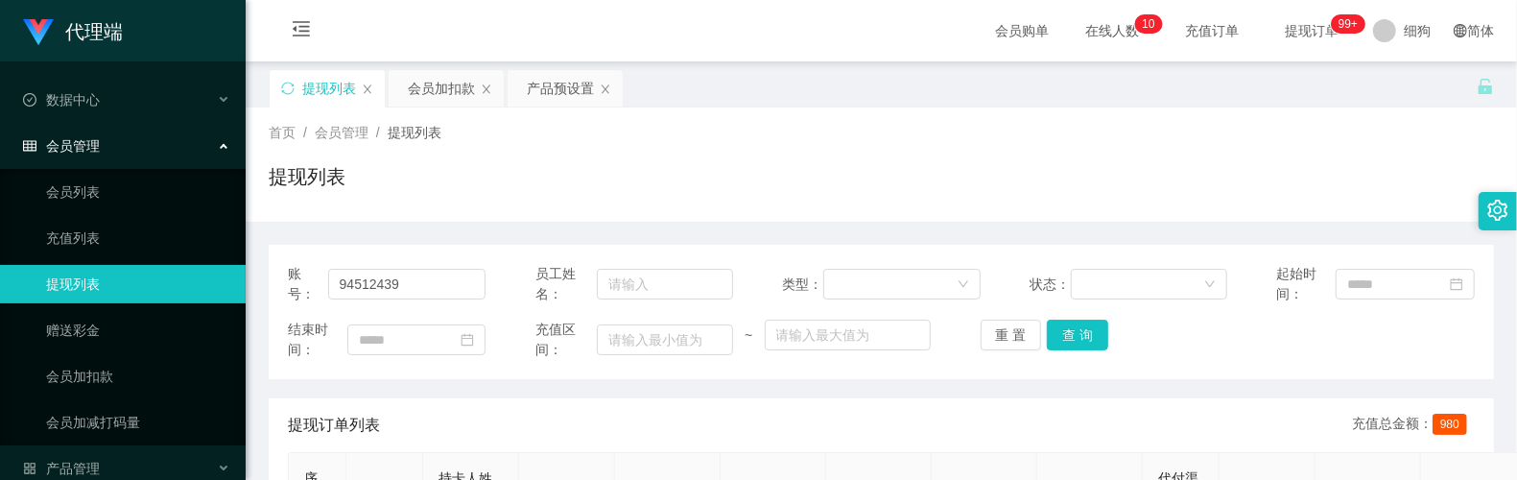
click at [463, 27] on div "会员购单 在线人数 0 1 2 3 4 5 6 7 8 9 0 1 2 3 4 5 6 7 8 9 0 1 2 3 4 5 6 7 8 9 0 1 2 3 4…" at bounding box center [882, 31] width 1272 height 62
